Goal: Task Accomplishment & Management: Manage account settings

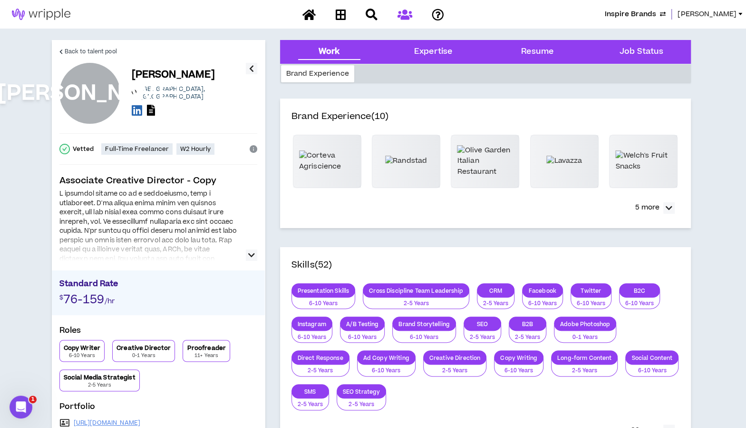
click at [716, 17] on span "[PERSON_NAME]" at bounding box center [707, 14] width 59 height 10
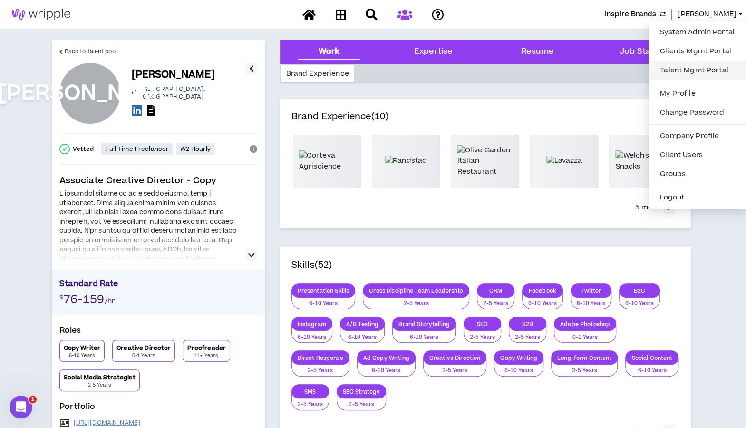
click at [717, 67] on link "Talent Mgmt Portal" at bounding box center [698, 70] width 86 height 14
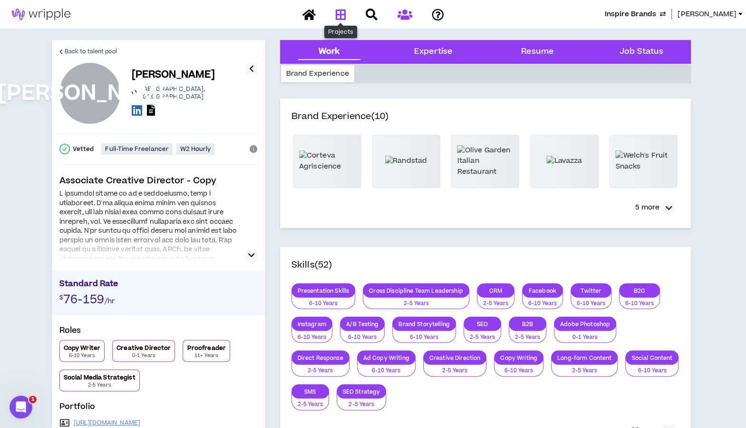
click at [345, 19] on icon at bounding box center [340, 15] width 10 height 12
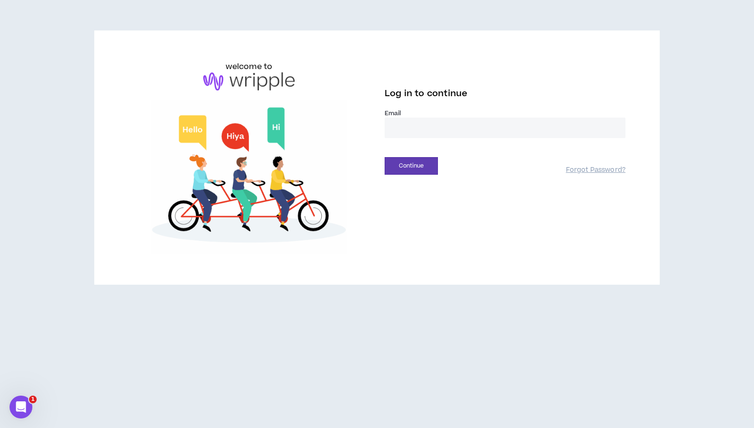
click at [474, 134] on input "email" at bounding box center [504, 128] width 241 height 20
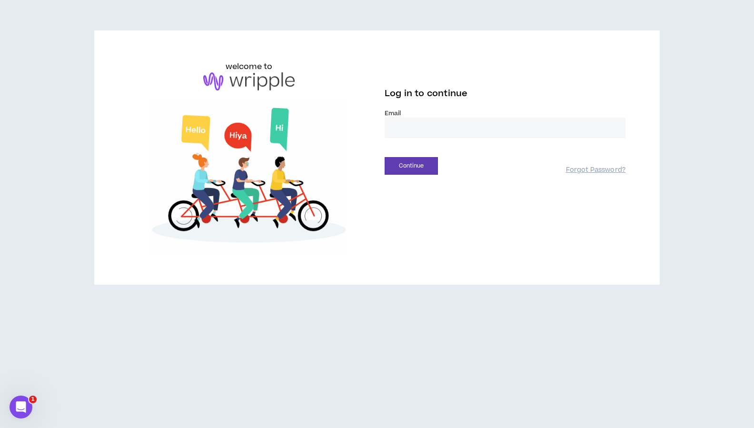
type input "**********"
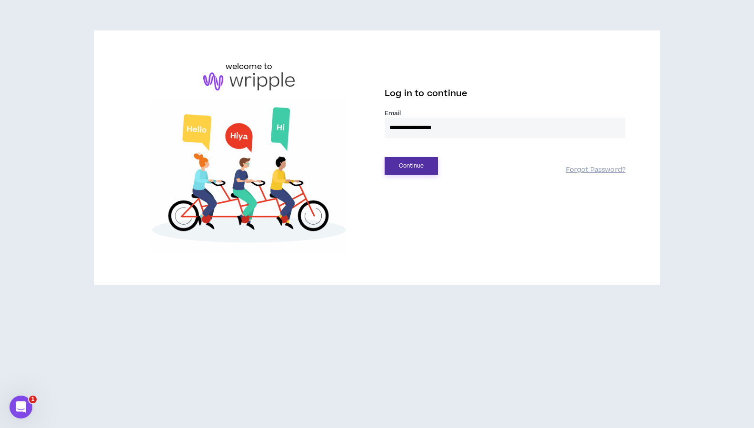
click at [416, 165] on button "Continue" at bounding box center [410, 166] width 53 height 18
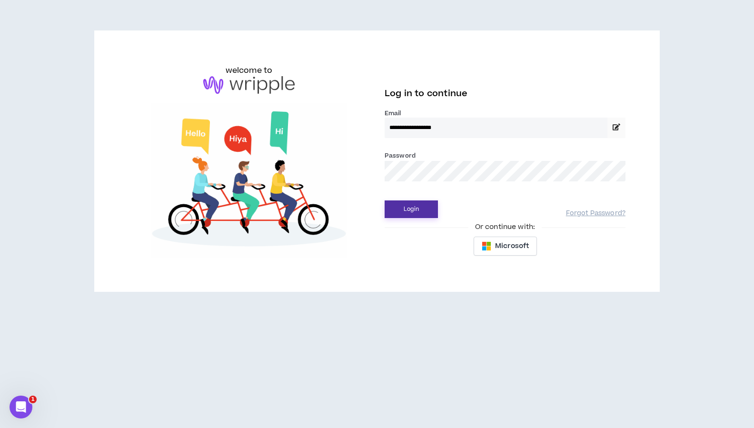
click at [420, 212] on button "Login" at bounding box center [410, 209] width 53 height 18
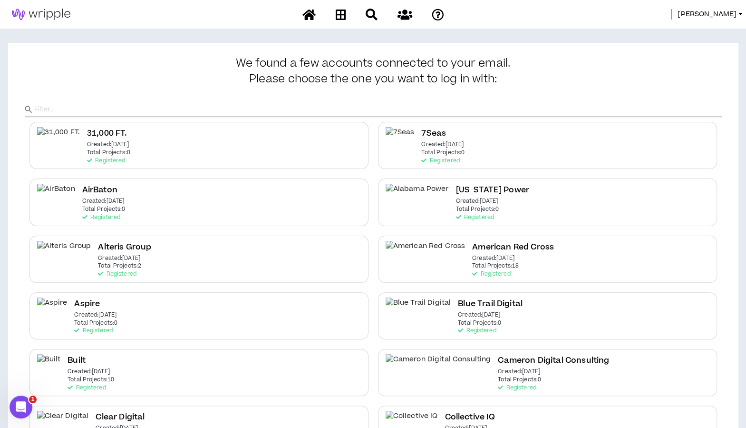
click at [422, 113] on input "text" at bounding box center [378, 109] width 688 height 14
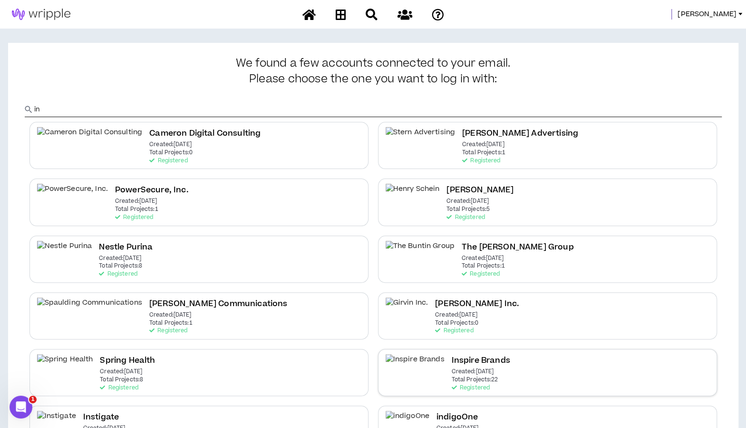
type input "in"
click at [451, 356] on h2 "Inspire Brands" at bounding box center [480, 360] width 59 height 13
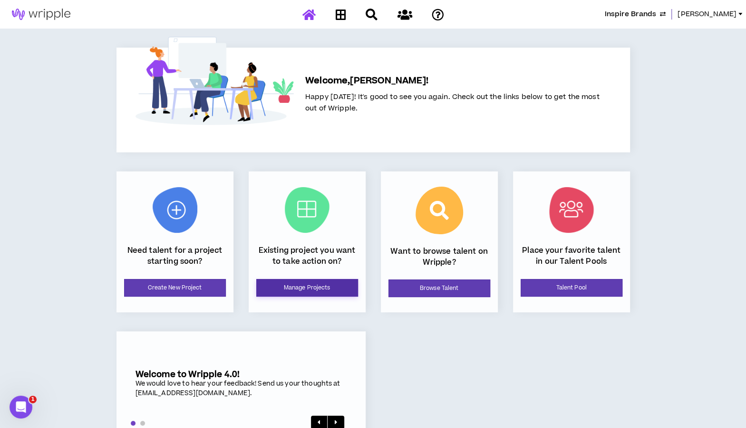
click at [320, 288] on link "Manage Projects" at bounding box center [307, 288] width 102 height 18
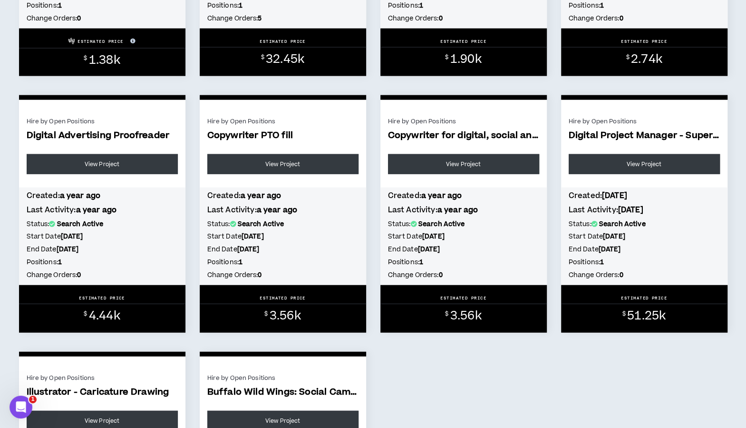
scroll to position [1283, 0]
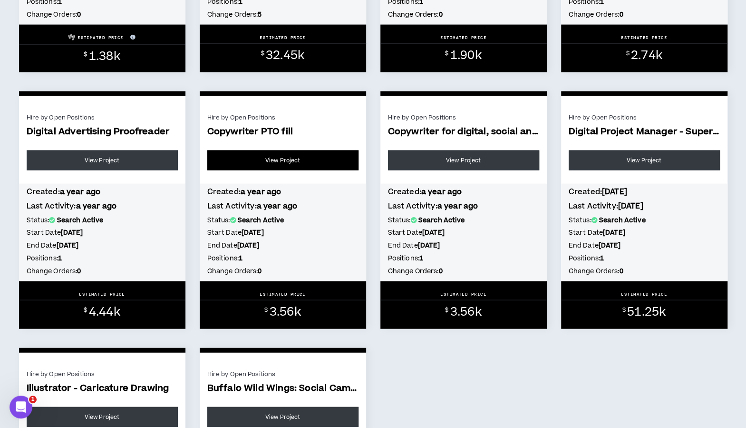
click at [271, 166] on link "View Project" at bounding box center [282, 160] width 151 height 20
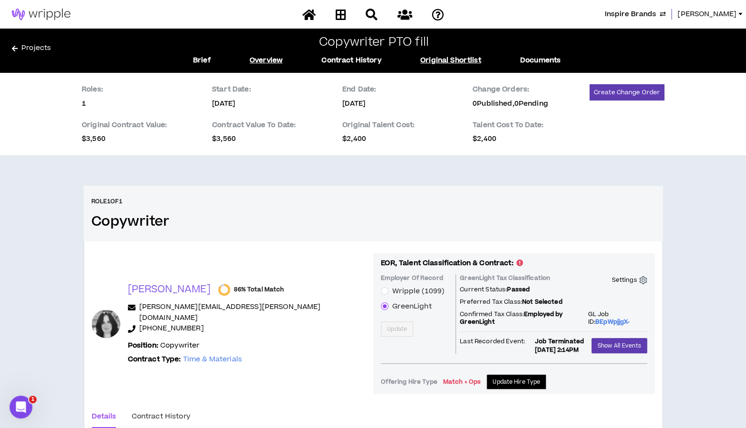
click at [433, 62] on link "Original Shortlist" at bounding box center [451, 60] width 61 height 10
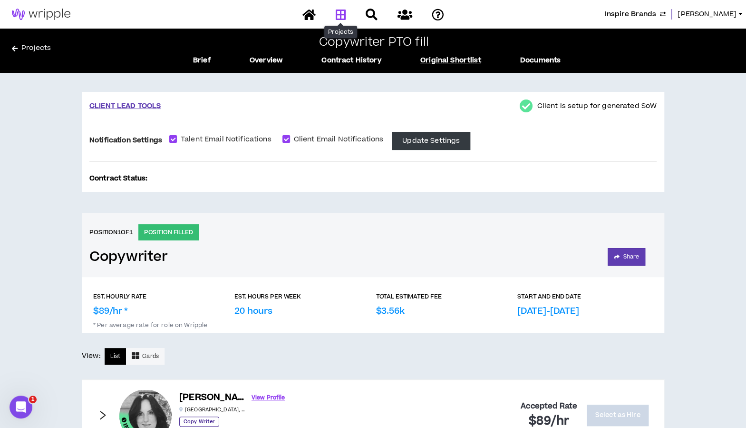
click at [338, 13] on icon at bounding box center [340, 15] width 10 height 12
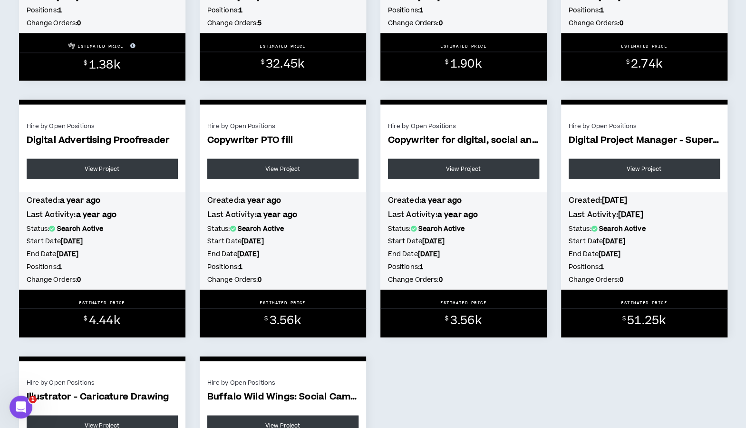
scroll to position [1272, 0]
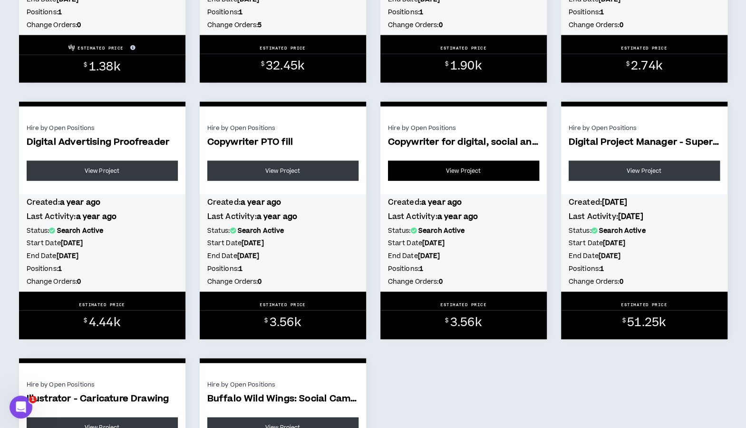
click at [469, 167] on link "View Project" at bounding box center [463, 171] width 151 height 20
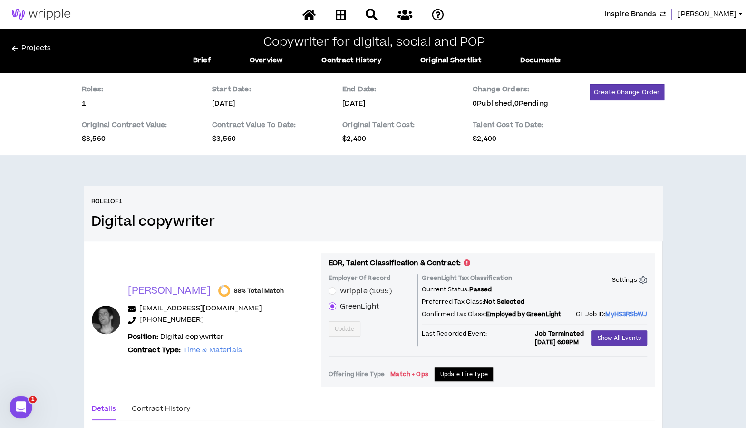
click at [30, 52] on link "Projects" at bounding box center [95, 50] width 166 height 15
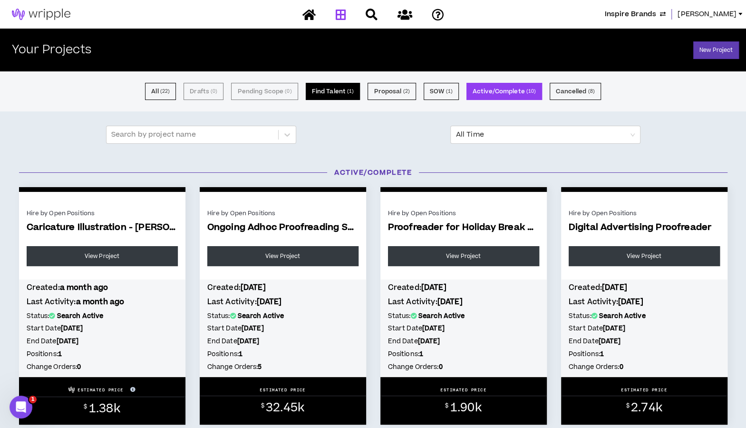
click at [340, 93] on button "Find Talent ( 1 )" at bounding box center [333, 91] width 55 height 17
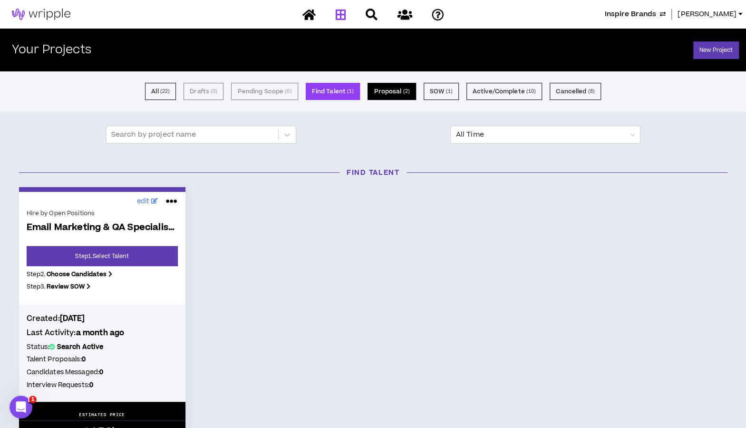
click at [409, 89] on small "( 2 )" at bounding box center [406, 91] width 7 height 9
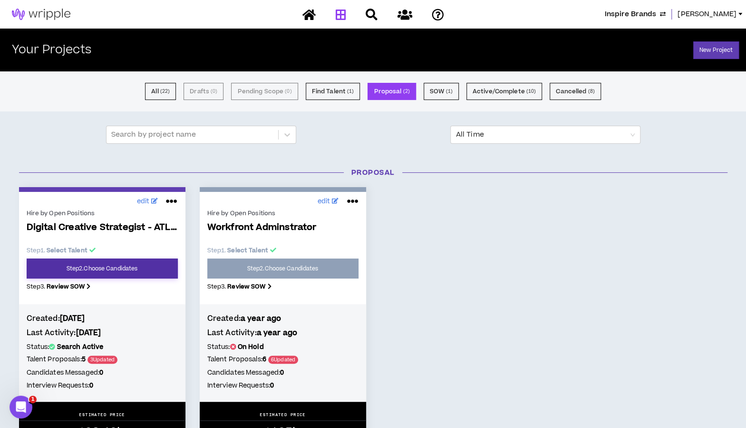
click at [95, 264] on link "Step 2 . Choose Candidates" at bounding box center [102, 268] width 151 height 20
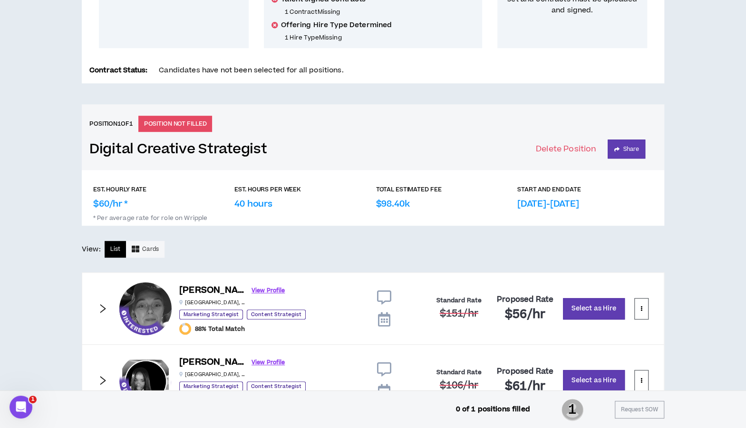
scroll to position [329, 0]
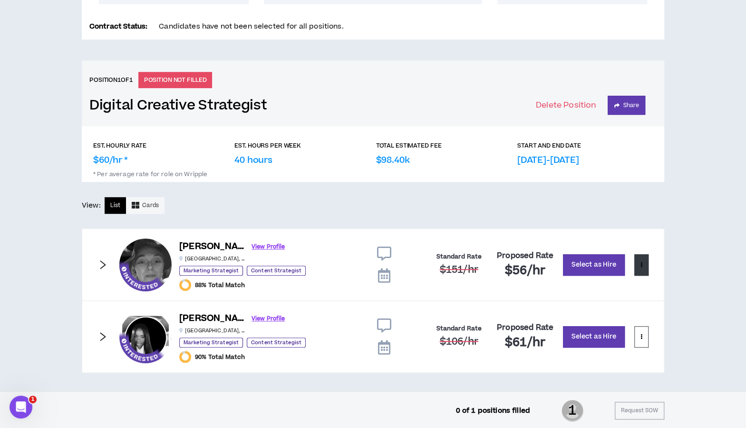
click at [645, 258] on button at bounding box center [642, 264] width 14 height 21
click at [252, 251] on link "View Profile" at bounding box center [268, 246] width 33 height 17
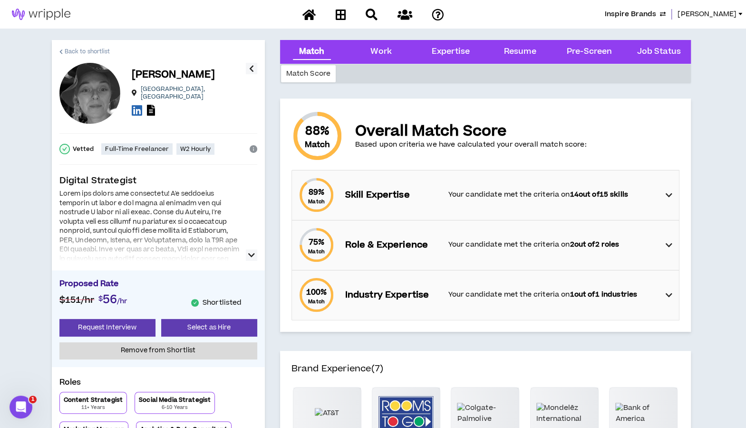
click at [99, 50] on span "Back to shortlist" at bounding box center [88, 51] width 46 height 9
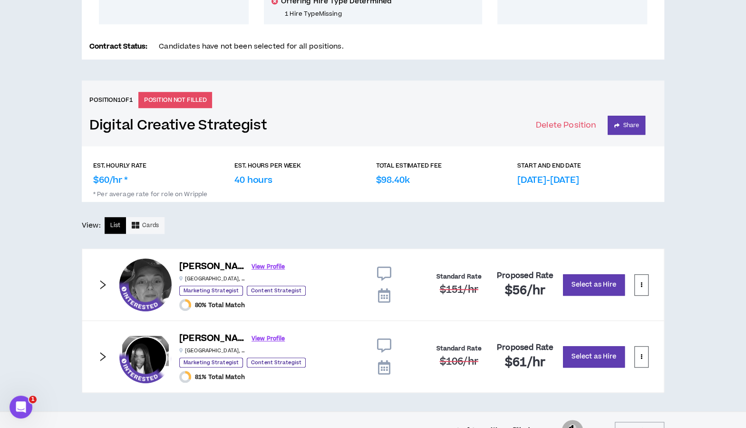
scroll to position [329, 0]
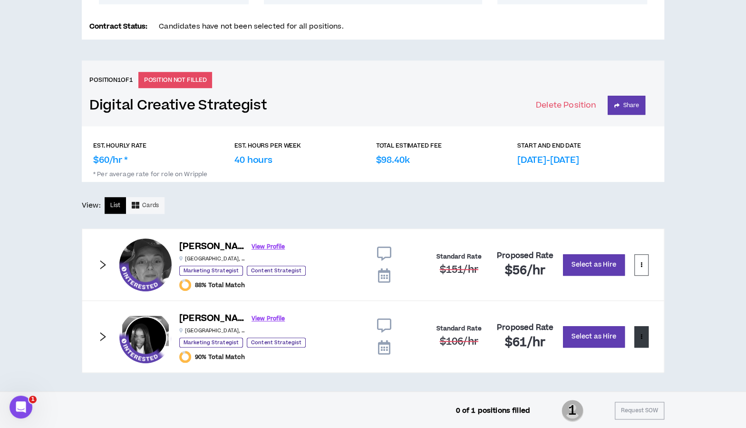
click at [638, 335] on button at bounding box center [642, 336] width 14 height 21
click at [569, 374] on span "View Profile" at bounding box center [603, 373] width 79 height 10
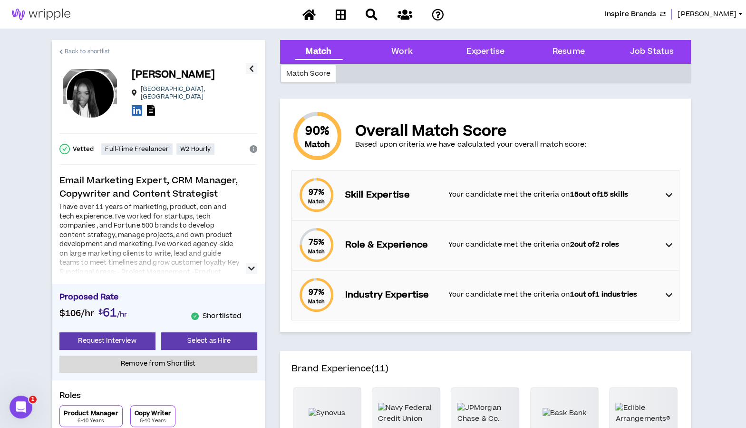
click at [93, 53] on span "Back to shortlist" at bounding box center [88, 51] width 46 height 9
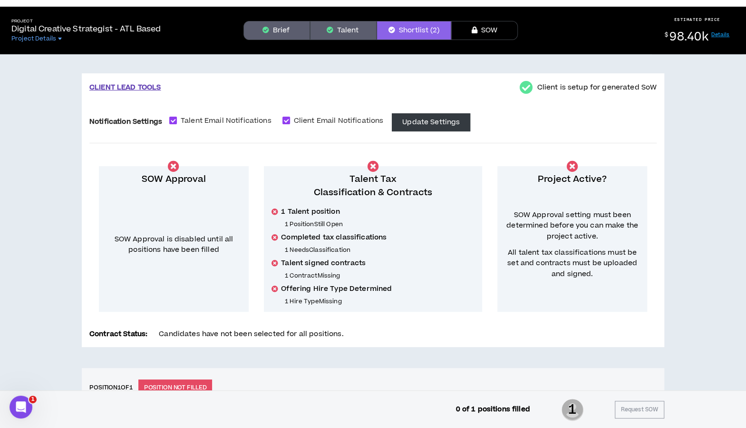
scroll to position [14, 0]
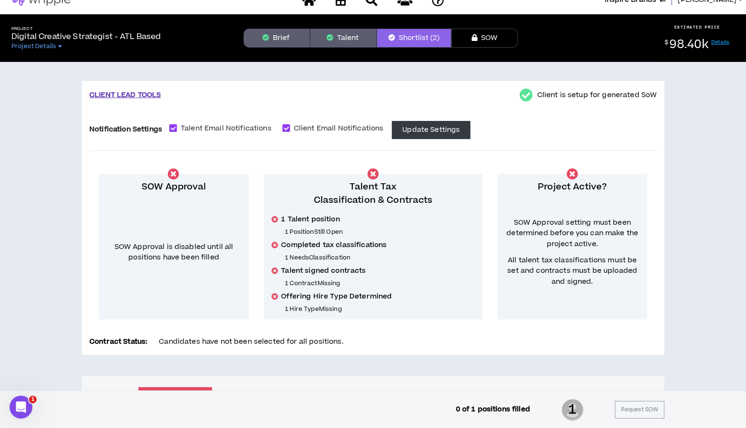
click at [342, 34] on button "Talent" at bounding box center [343, 38] width 67 height 19
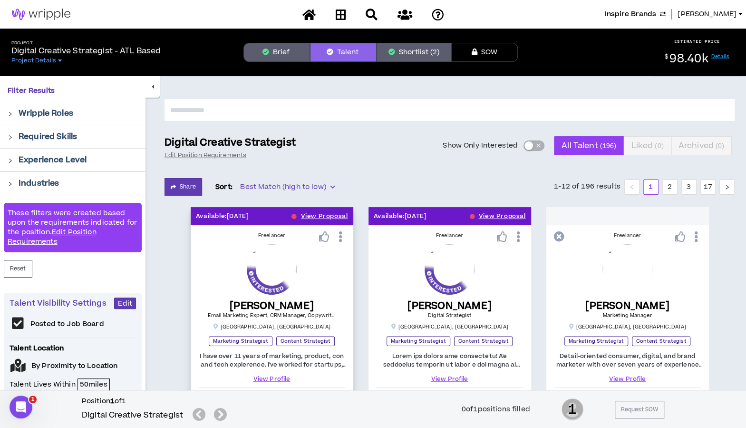
click at [339, 235] on icon at bounding box center [340, 236] width 10 height 17
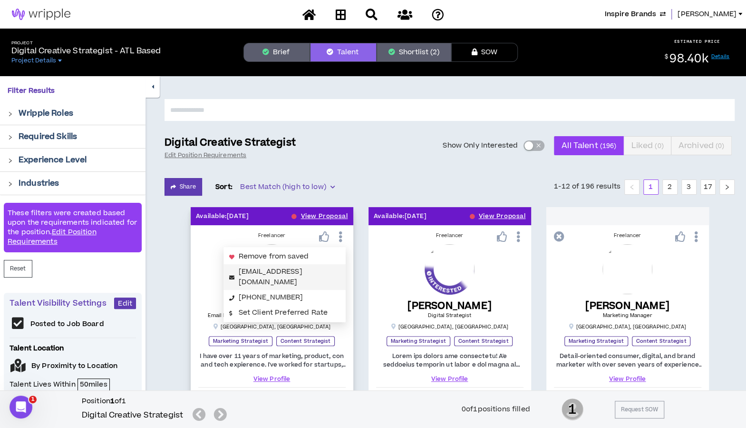
click at [303, 268] on link "vanessarpatrick@gmail.com" at bounding box center [271, 276] width 64 height 20
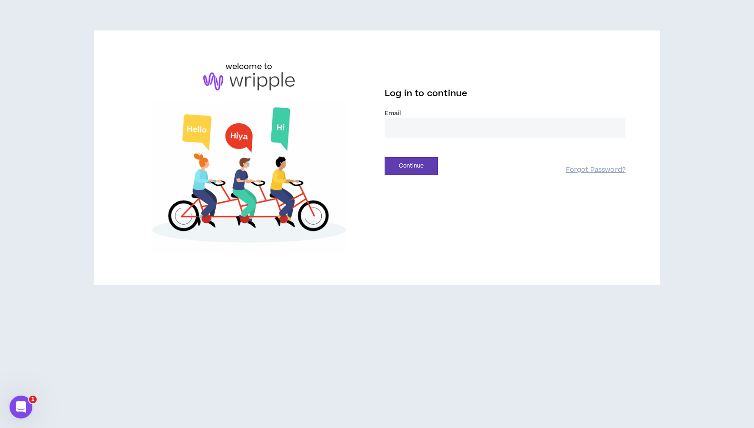
click at [395, 132] on input "email" at bounding box center [504, 128] width 241 height 20
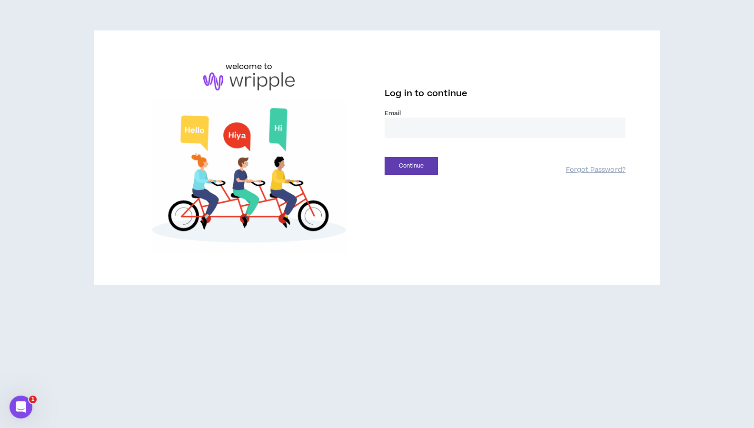
type input "**********"
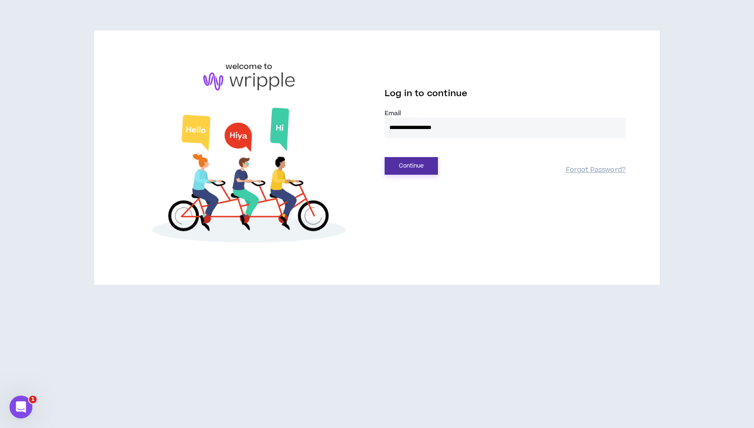
click at [425, 165] on button "Continue" at bounding box center [410, 166] width 53 height 18
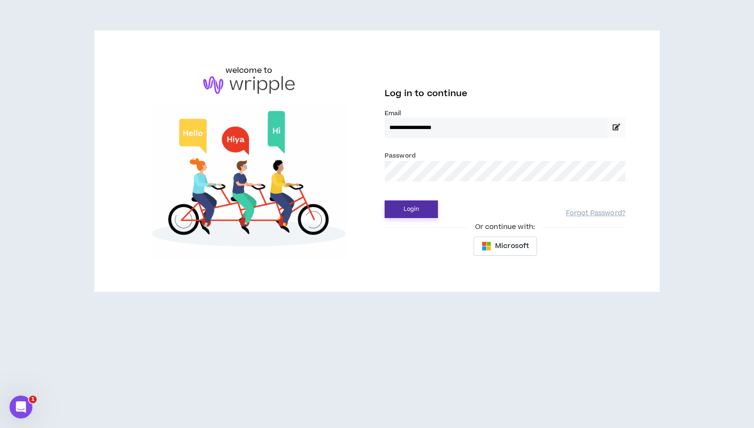
click at [411, 215] on button "Login" at bounding box center [410, 209] width 53 height 18
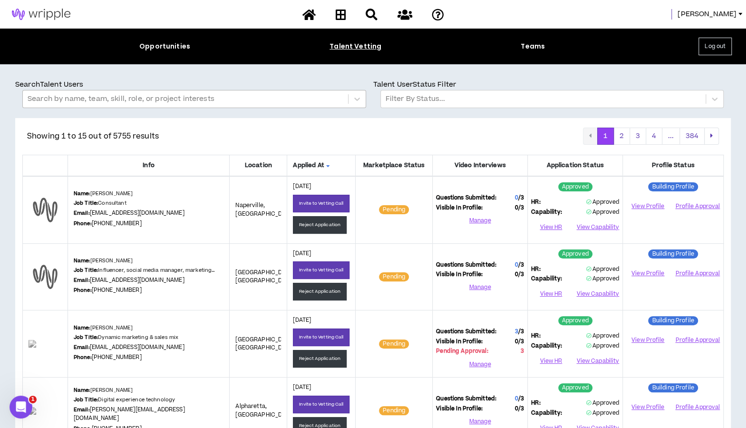
click at [201, 99] on div at bounding box center [186, 99] width 316 height 12
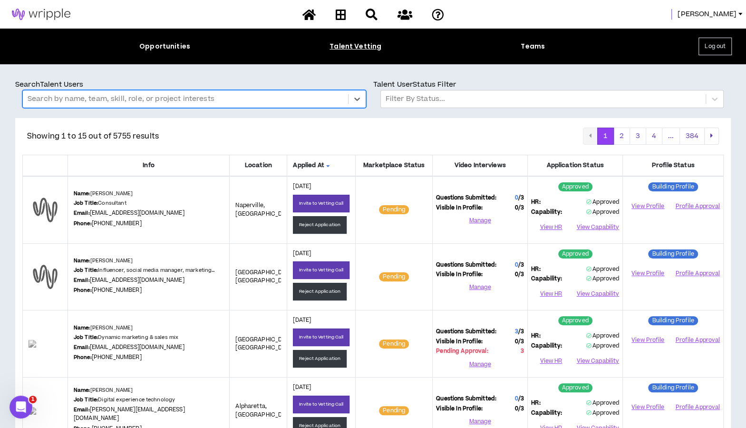
click at [201, 99] on div at bounding box center [186, 99] width 316 height 12
type input "**********"
click at [717, 15] on span "[PERSON_NAME]" at bounding box center [707, 14] width 59 height 10
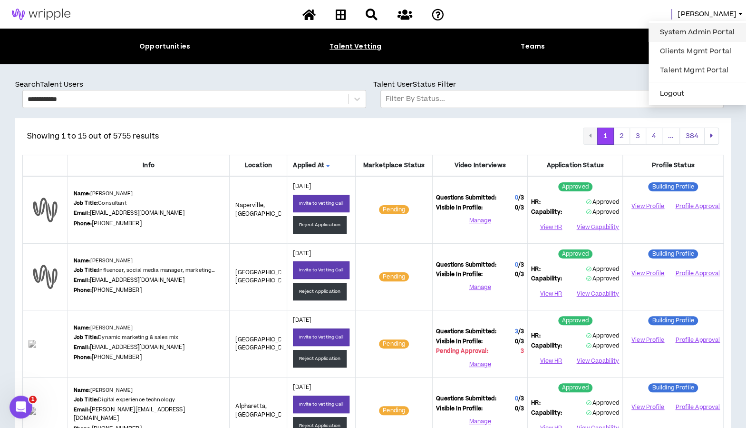
click at [702, 31] on link "System Admin Portal" at bounding box center [698, 32] width 86 height 14
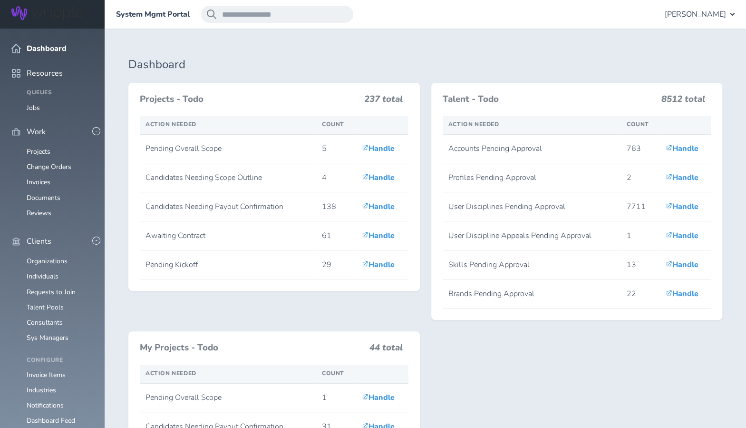
scroll to position [313, 0]
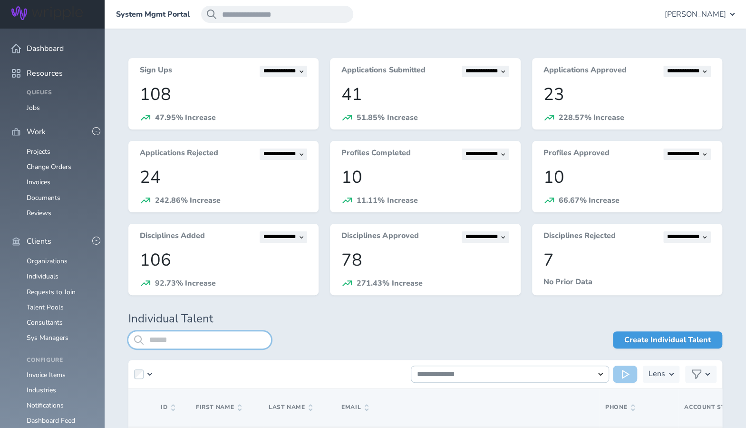
click at [185, 334] on input "search" at bounding box center [199, 339] width 143 height 17
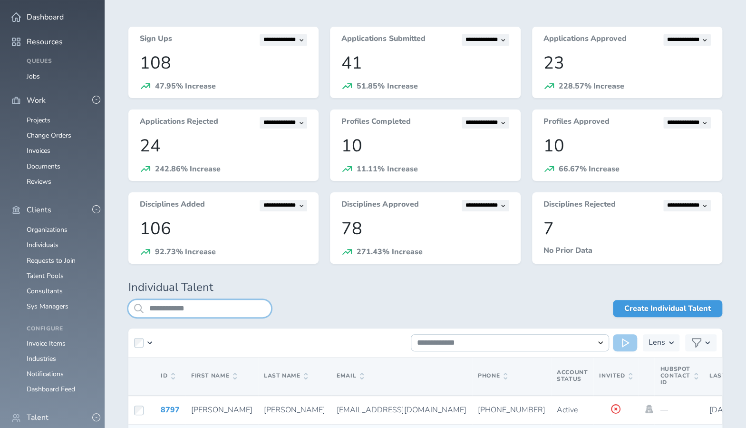
scroll to position [103, 0]
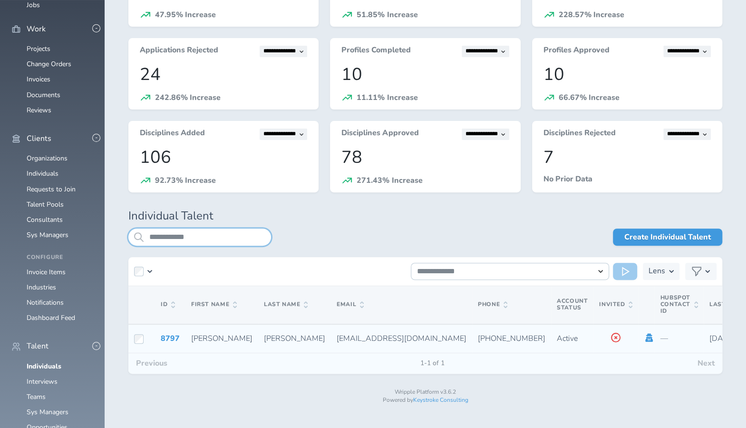
type input "**********"
click at [644, 339] on icon at bounding box center [649, 337] width 10 height 9
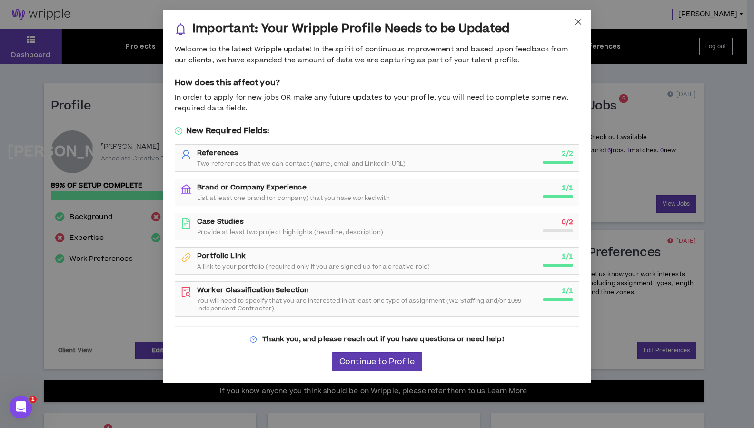
click at [577, 20] on icon "close" at bounding box center [578, 22] width 8 height 8
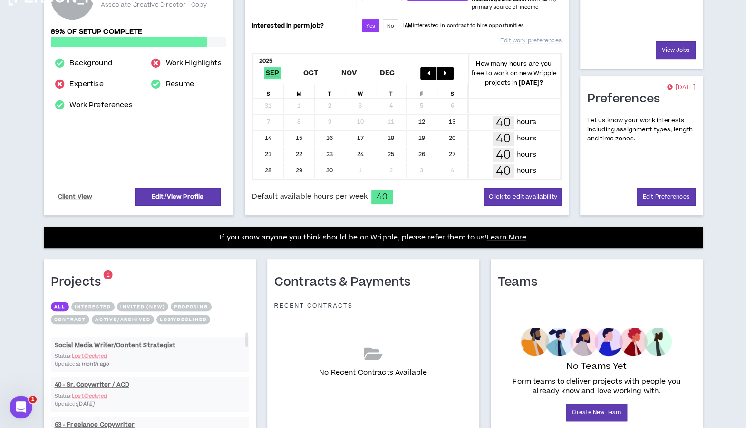
scroll to position [212, 0]
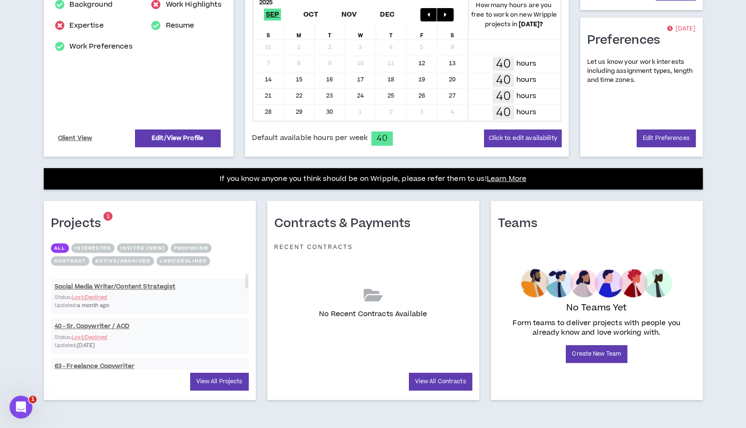
click at [121, 256] on button "Active/Archived" at bounding box center [123, 261] width 62 height 10
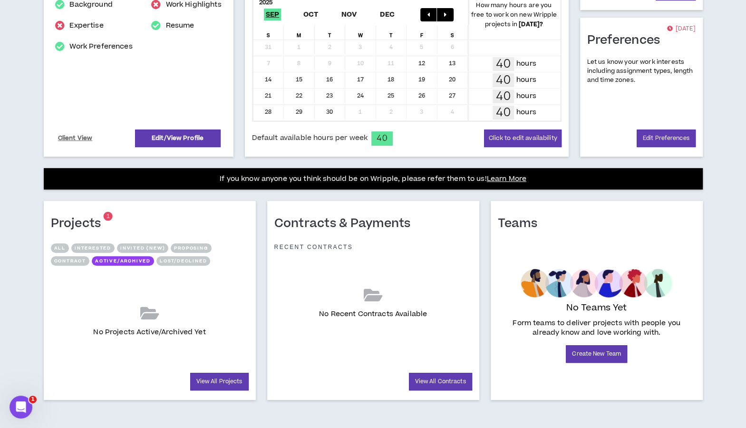
click at [69, 259] on button "Contract" at bounding box center [70, 261] width 39 height 10
click at [196, 246] on button "Proposing" at bounding box center [191, 248] width 40 height 10
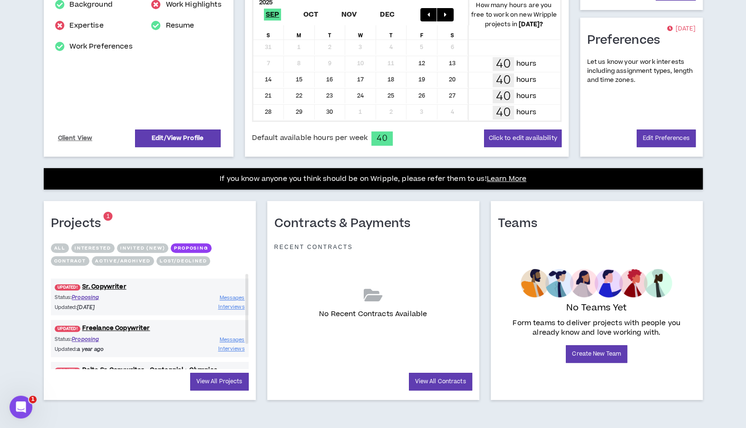
click at [145, 244] on button "Invited (new)" at bounding box center [142, 248] width 51 height 10
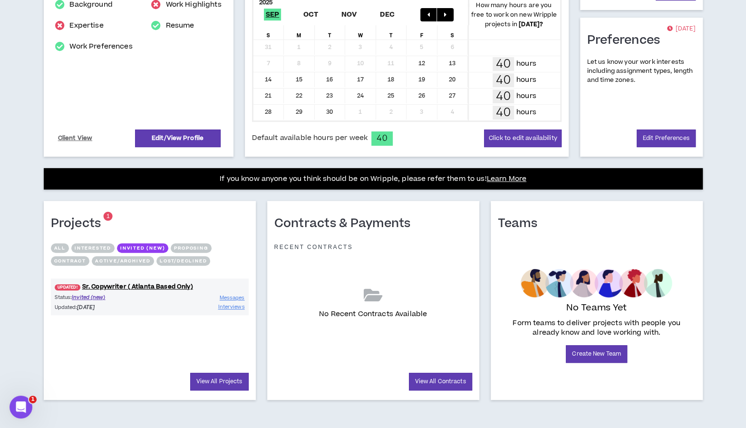
click at [102, 244] on button "Interested" at bounding box center [92, 248] width 43 height 10
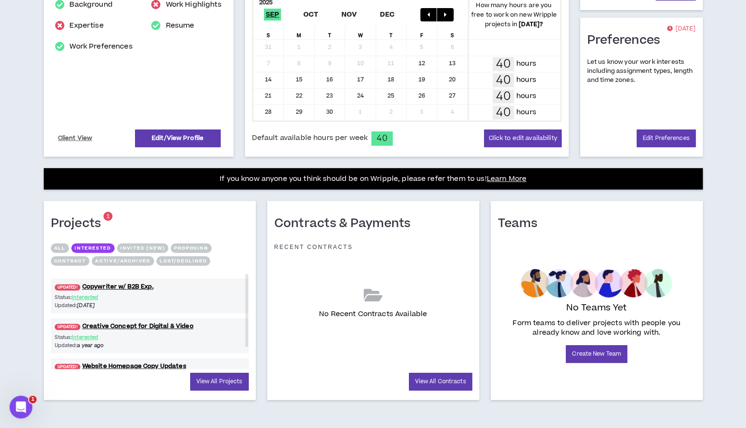
drag, startPoint x: 245, startPoint y: 293, endPoint x: 251, endPoint y: 289, distance: 6.5
click at [251, 289] on div "Projects 1 All Interested Invited (new) Proposing Contract Active/Archived Lost…" at bounding box center [150, 300] width 212 height 199
click at [165, 257] on button "Lost/Declined" at bounding box center [184, 261] width 54 height 10
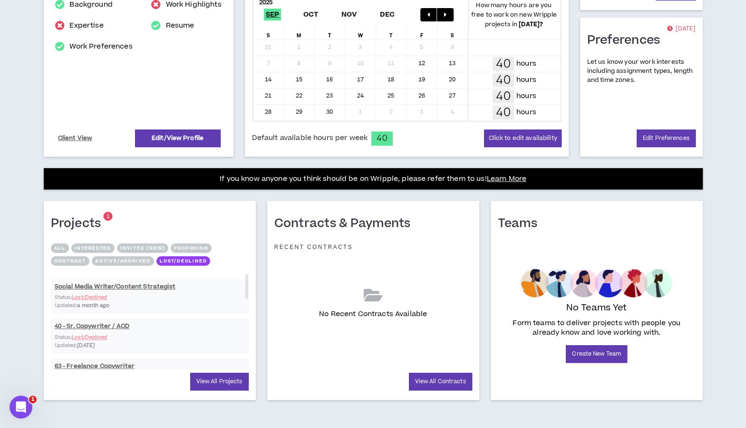
click at [63, 243] on button "All" at bounding box center [60, 248] width 18 height 10
click at [211, 375] on link "View All Projects" at bounding box center [219, 381] width 59 height 18
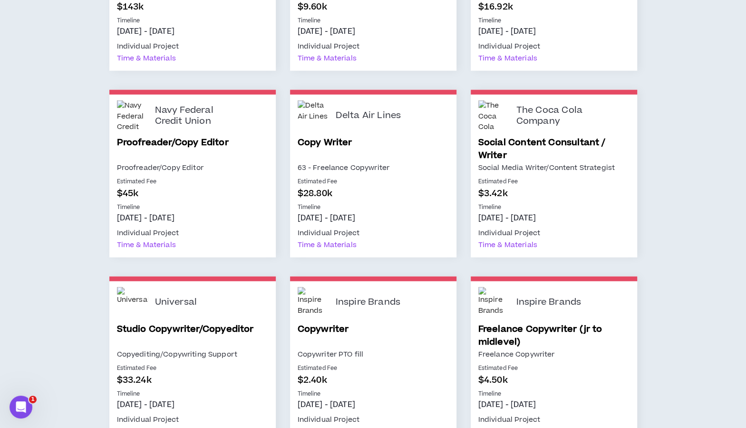
scroll to position [1270, 0]
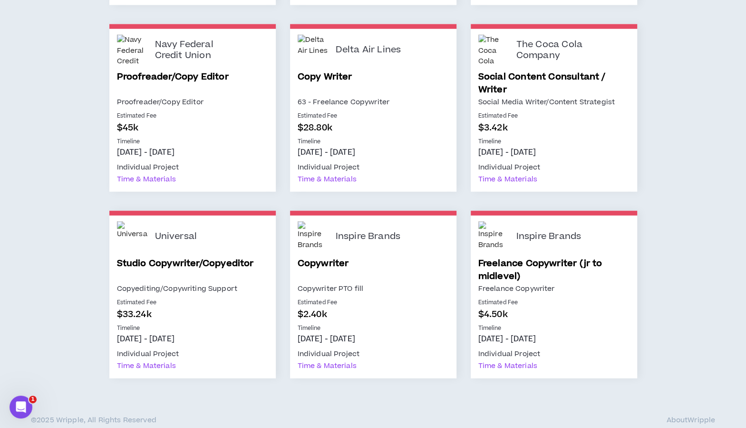
click at [382, 245] on div "Inspire Brands" at bounding box center [392, 236] width 113 height 31
drag, startPoint x: 321, startPoint y: 344, endPoint x: 389, endPoint y: 372, distance: 74.2
click at [389, 372] on div "Inspire Brands Copywriter Copywriter PTO fill Estimated Fee $2.40k Timeline Sep…" at bounding box center [373, 297] width 167 height 163
click at [386, 370] on div "Individual Project Time & Materials" at bounding box center [373, 358] width 151 height 29
click at [347, 364] on div "Time & Materials" at bounding box center [327, 366] width 59 height 12
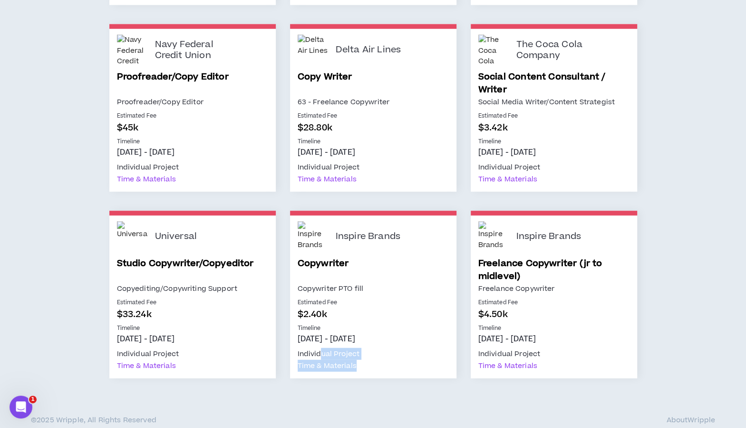
click at [342, 362] on div "Time & Materials" at bounding box center [327, 366] width 59 height 12
click at [368, 366] on div "Individual Project Time & Materials" at bounding box center [373, 358] width 151 height 29
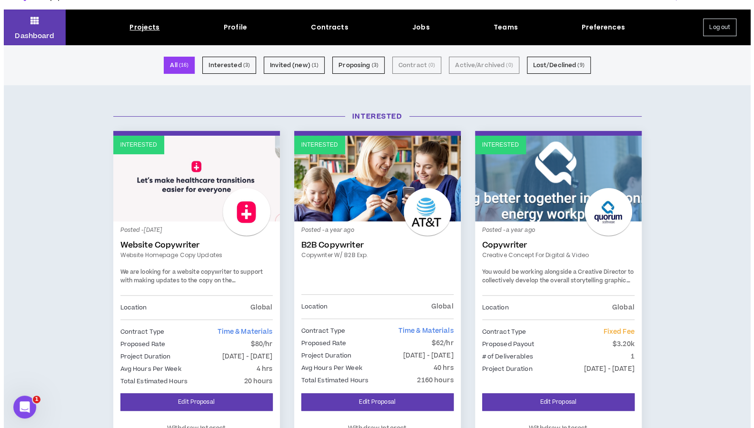
scroll to position [0, 0]
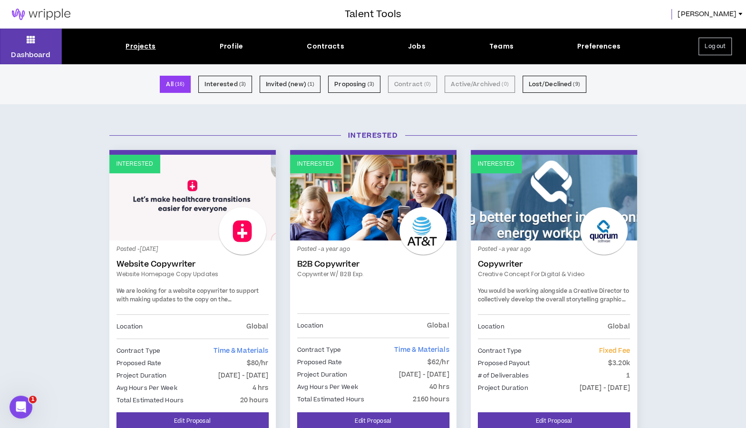
click at [725, 18] on span "John" at bounding box center [707, 14] width 59 height 10
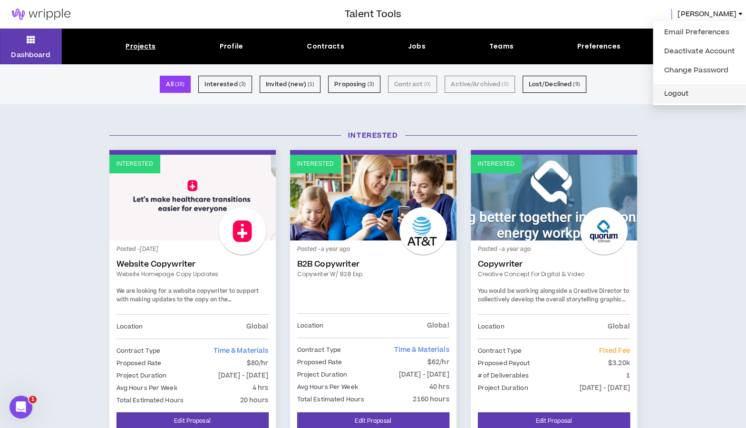
click at [671, 91] on button "Logout" at bounding box center [700, 94] width 82 height 14
